Goal: Use online tool/utility: Utilize a website feature to perform a specific function

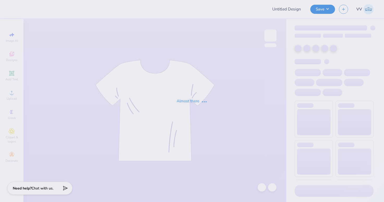
type input "kappa parents 4"
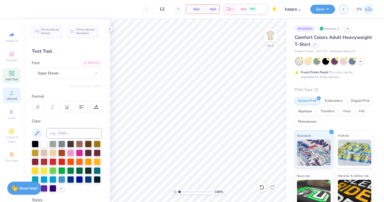
click at [11, 95] on circle at bounding box center [11, 94] width 3 height 3
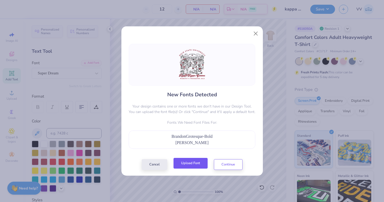
click at [182, 164] on button "Upload Font" at bounding box center [190, 163] width 34 height 11
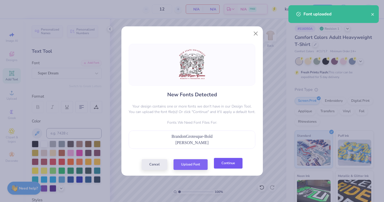
click at [232, 163] on button "Continue" at bounding box center [228, 163] width 29 height 11
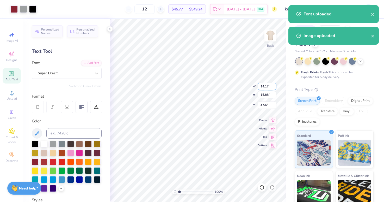
click at [263, 83] on input "14.17" at bounding box center [267, 86] width 19 height 7
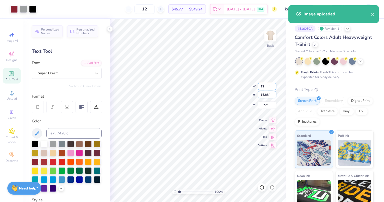
type input "12.00"
type input "13.44"
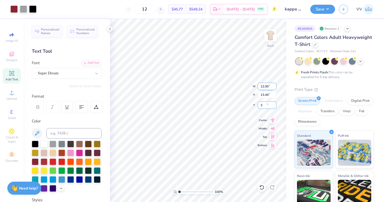
type input "3.00"
click at [57, 76] on div "Super Dream" at bounding box center [64, 73] width 55 height 8
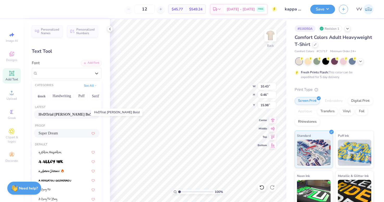
click at [60, 113] on span "HvDTrial [PERSON_NAME] Bold" at bounding box center [66, 113] width 54 height 5
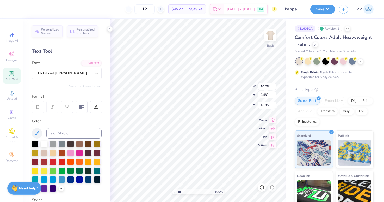
type input "10.26"
type input "0.43"
type input "16.05"
drag, startPoint x: 179, startPoint y: 191, endPoint x: 183, endPoint y: 189, distance: 4.3
click at [181, 191] on input "range" at bounding box center [195, 191] width 35 height 5
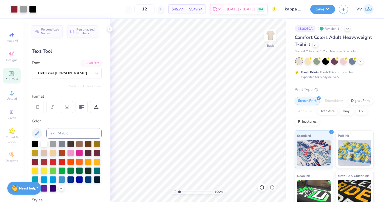
type input "1"
click at [175, 192] on div "100 %" at bounding box center [198, 191] width 52 height 5
click at [324, 10] on button "Save" at bounding box center [322, 8] width 25 height 9
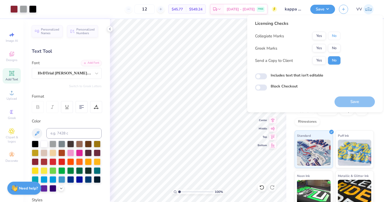
drag, startPoint x: 329, startPoint y: 37, endPoint x: 325, endPoint y: 41, distance: 6.1
click at [329, 37] on button "No" at bounding box center [334, 36] width 13 height 8
click at [323, 44] on button "Yes" at bounding box center [319, 48] width 14 height 8
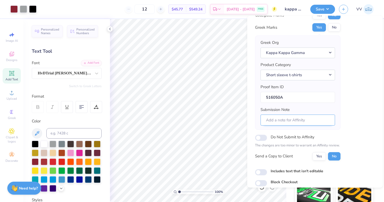
scroll to position [42, 0]
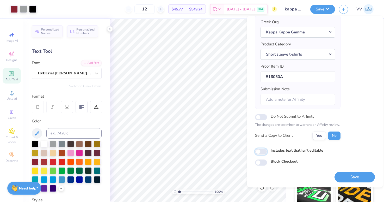
click at [259, 151] on input "Includes text that isn't editable" at bounding box center [261, 151] width 12 height 6
checkbox input "true"
click at [362, 180] on button "Save" at bounding box center [354, 176] width 40 height 11
